Goal: Information Seeking & Learning: Learn about a topic

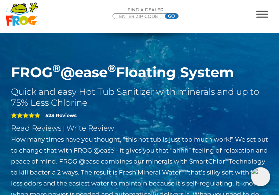
drag, startPoint x: 27, startPoint y: 102, endPoint x: 191, endPoint y: 112, distance: 164.5
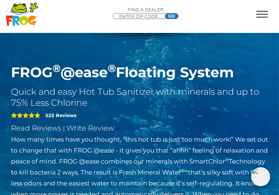
drag, startPoint x: 90, startPoint y: 103, endPoint x: 101, endPoint y: 105, distance: 11.6
drag, startPoint x: 81, startPoint y: 103, endPoint x: 130, endPoint y: 104, distance: 49.1
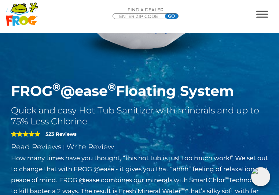
scroll to position [171, 0]
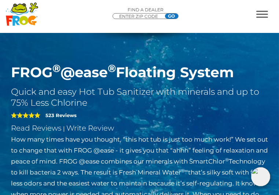
drag, startPoint x: 228, startPoint y: 102, endPoint x: 199, endPoint y: 122, distance: 35.0
drag, startPoint x: 41, startPoint y: 108, endPoint x: 56, endPoint y: 113, distance: 16.1
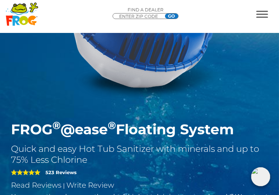
scroll to position [228, 0]
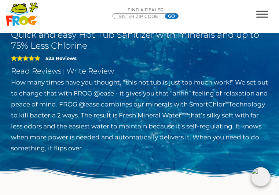
drag, startPoint x: 25, startPoint y: 117, endPoint x: 64, endPoint y: 132, distance: 41.4
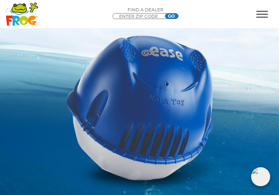
scroll to position [0, 0]
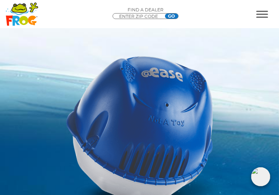
drag, startPoint x: 173, startPoint y: 114, endPoint x: 232, endPoint y: 150, distance: 69.0
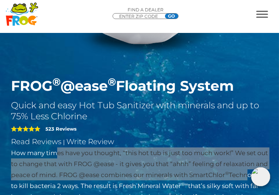
scroll to position [57, 0]
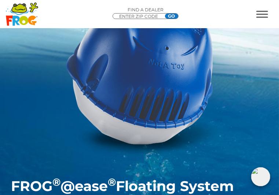
click at [0, 0] on link "Hot Tub Products" at bounding box center [0, 0] width 0 height 0
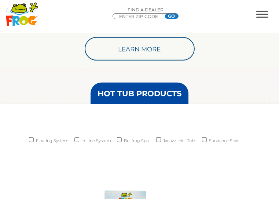
scroll to position [637, 0]
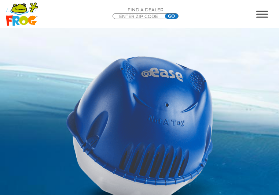
drag, startPoint x: 178, startPoint y: 120, endPoint x: 206, endPoint y: 143, distance: 36.2
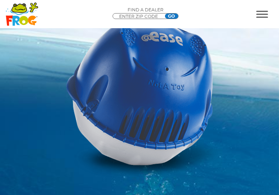
scroll to position [57, 0]
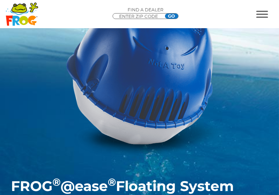
drag, startPoint x: 184, startPoint y: 103, endPoint x: 221, endPoint y: 117, distance: 40.0
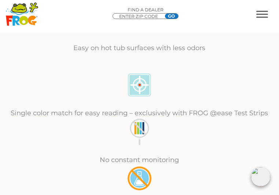
scroll to position [513, 0]
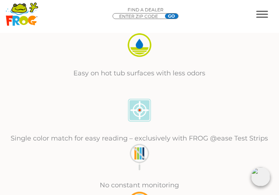
scroll to position [570, 0]
